Goal: Information Seeking & Learning: Learn about a topic

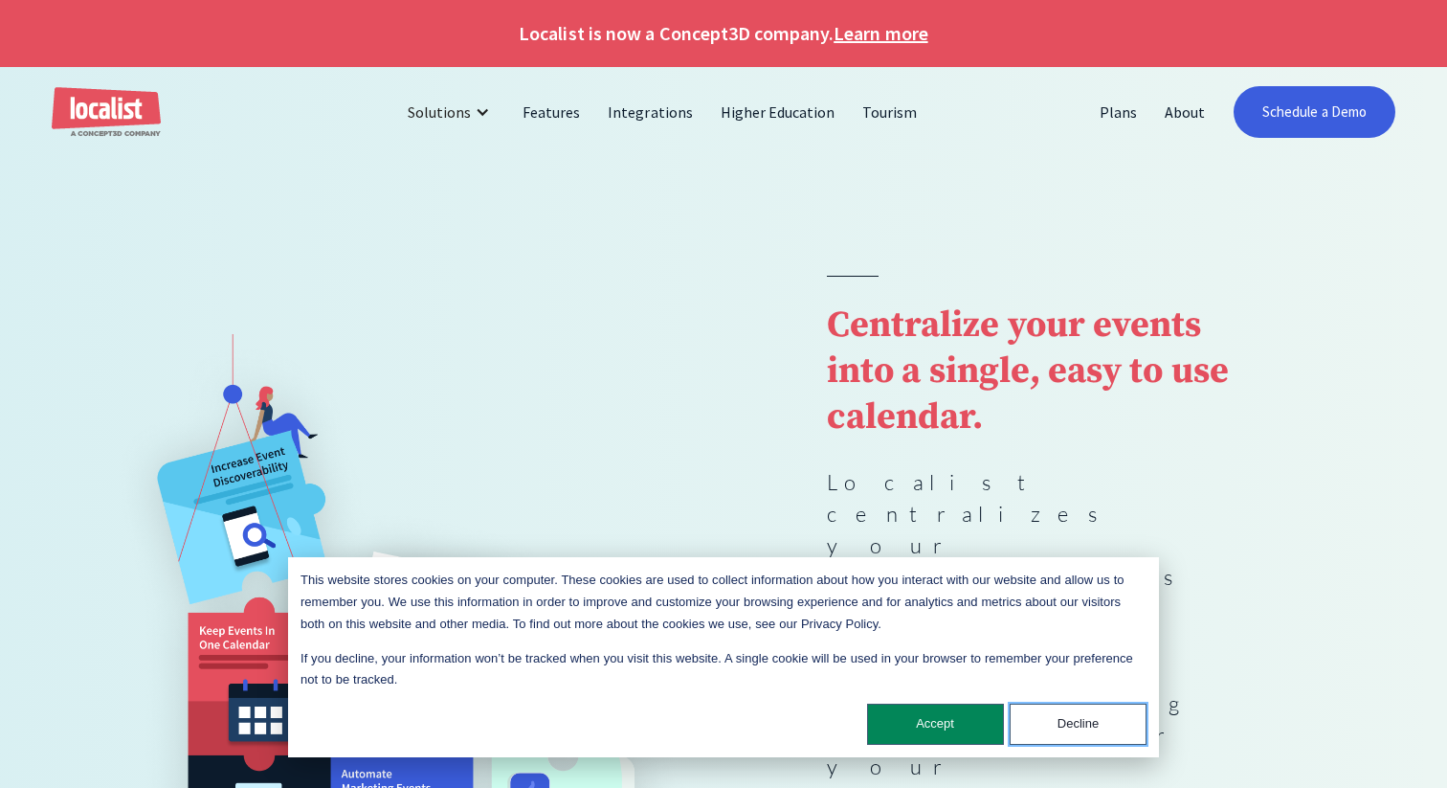
click at [1049, 708] on button "Decline" at bounding box center [1078, 723] width 137 height 41
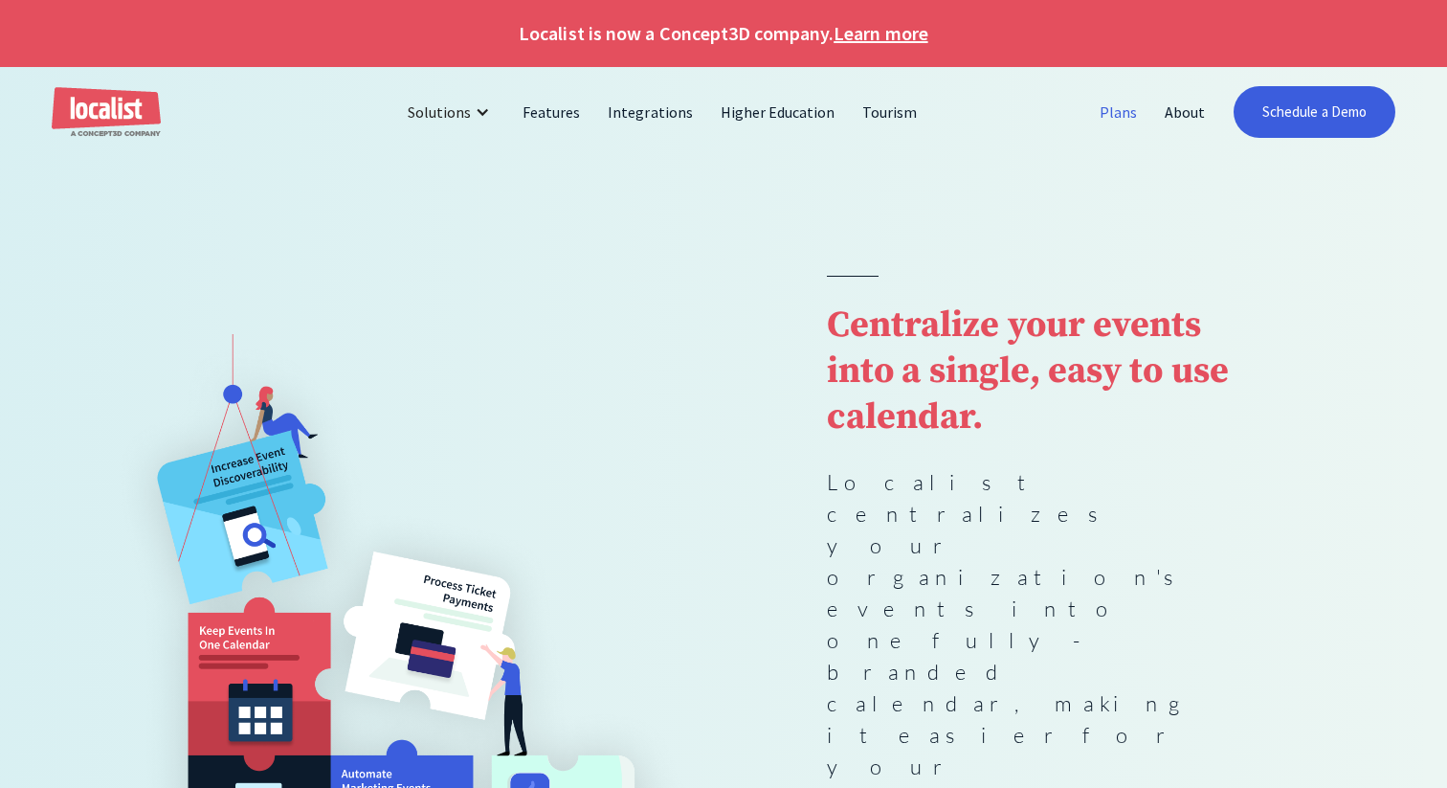
click at [1112, 99] on link "Plans" at bounding box center [1118, 112] width 65 height 46
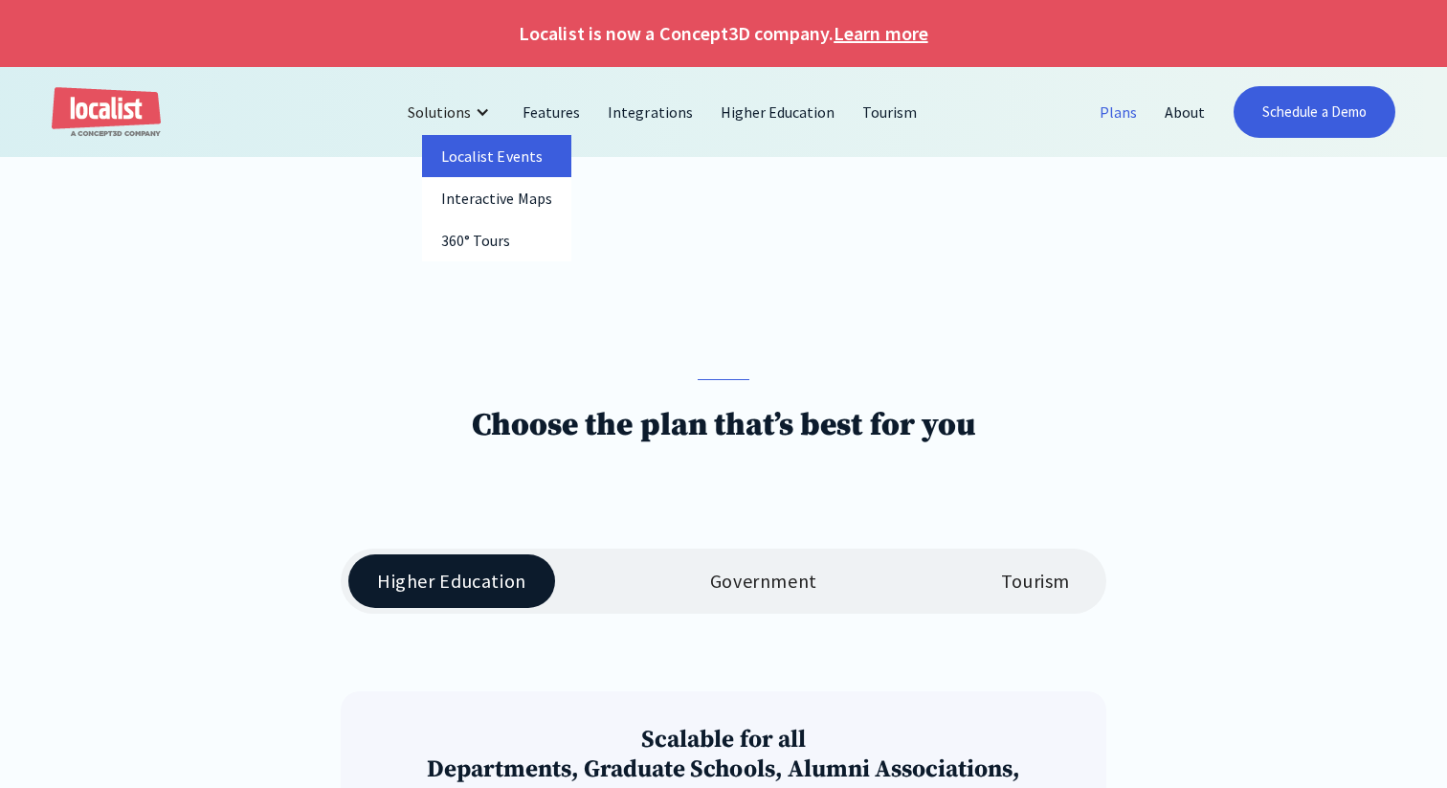
click at [482, 156] on link "Localist Events" at bounding box center [496, 156] width 149 height 42
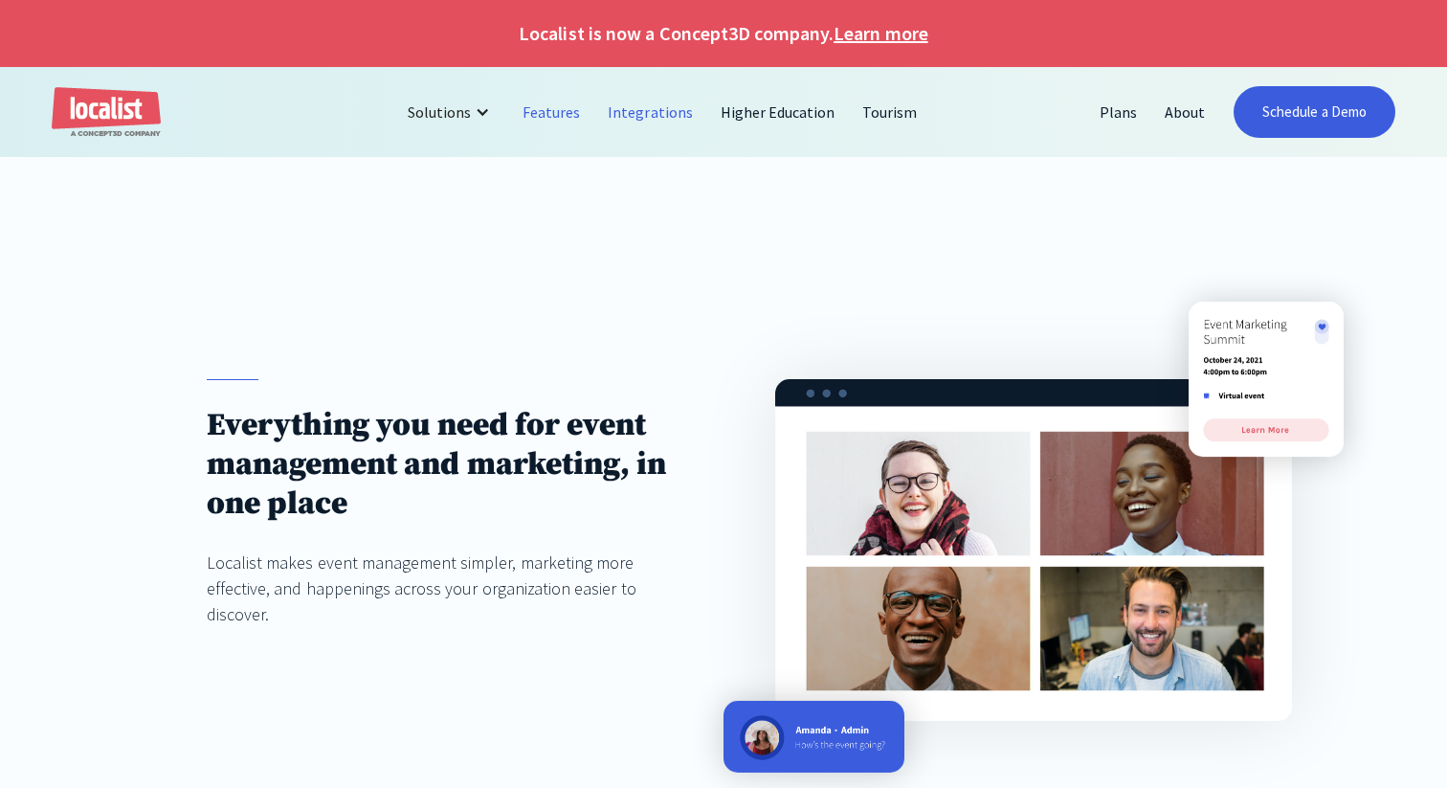
click at [631, 115] on link "Integrations" at bounding box center [650, 112] width 112 height 46
